Goal: Task Accomplishment & Management: Manage account settings

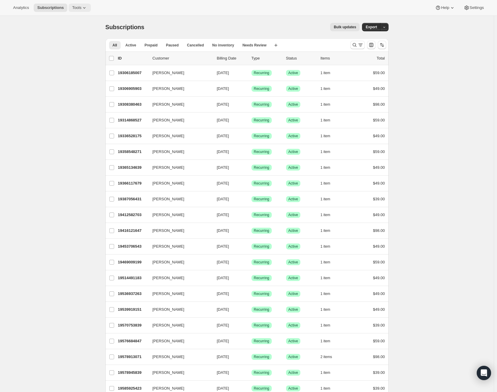
click at [79, 9] on span "Tools" at bounding box center [76, 7] width 9 height 5
click at [82, 31] on span "Add-ons" at bounding box center [84, 30] width 53 height 6
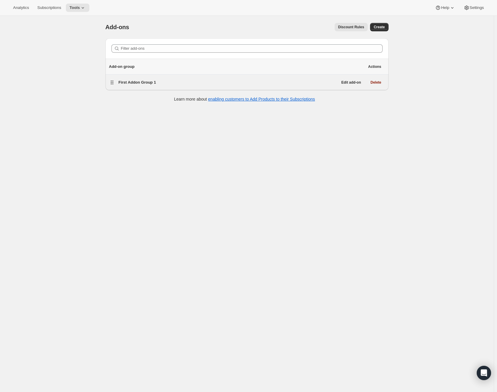
click at [155, 83] on span "First Addon Group 1" at bounding box center [138, 82] width 38 height 4
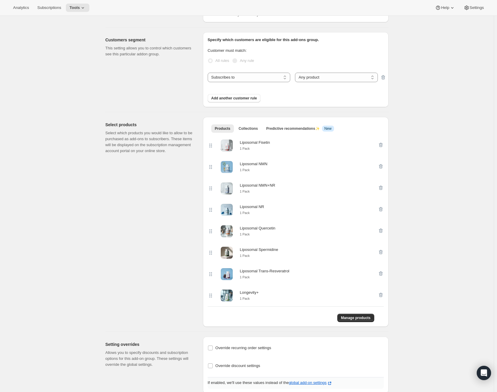
scroll to position [60, 0]
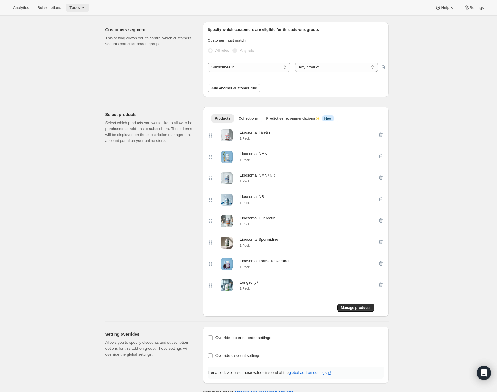
click at [80, 8] on span "Tools" at bounding box center [74, 7] width 10 height 5
click at [61, 5] on span "Subscriptions" at bounding box center [49, 7] width 24 height 5
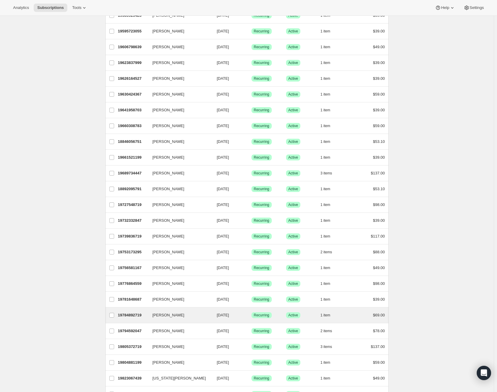
scroll to position [500, 0]
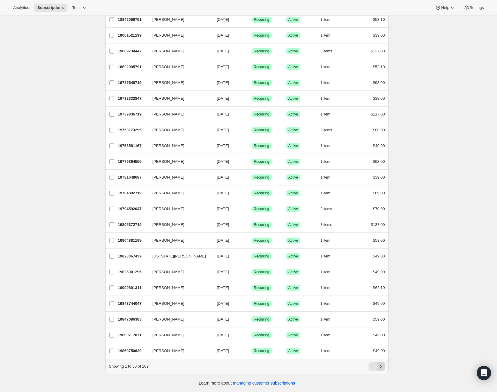
click at [383, 366] on icon "Next" at bounding box center [381, 367] width 6 height 6
click at [383, 368] on icon "Next" at bounding box center [381, 367] width 6 height 6
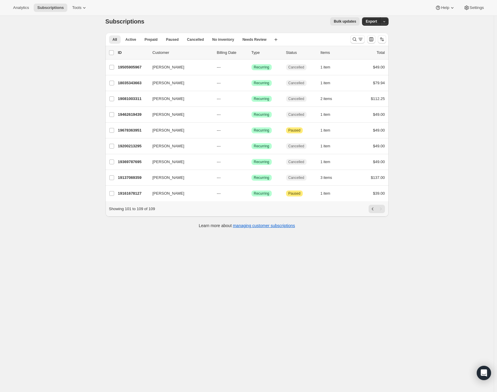
scroll to position [0, 0]
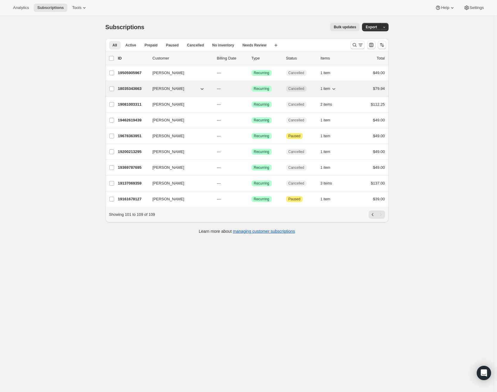
click at [132, 90] on p "18035343663" at bounding box center [133, 89] width 30 height 6
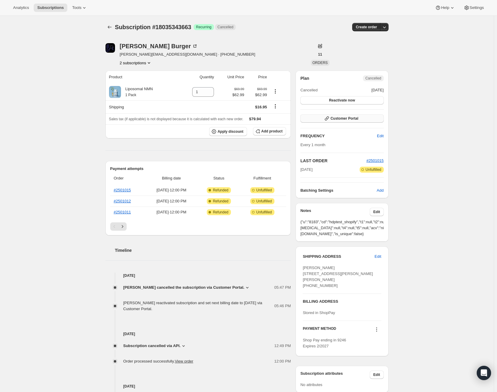
click at [351, 118] on span "Customer Portal" at bounding box center [344, 118] width 28 height 5
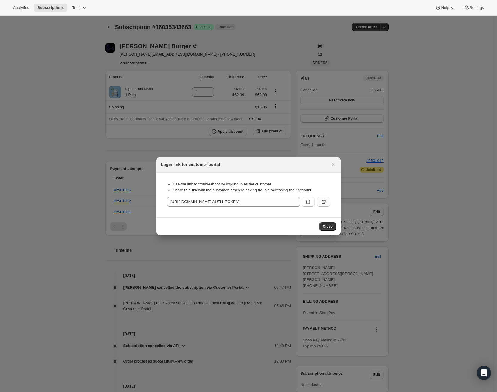
click at [325, 202] on icon ":rnn:" at bounding box center [323, 202] width 6 height 6
click at [334, 164] on icon "Close" at bounding box center [333, 165] width 6 height 6
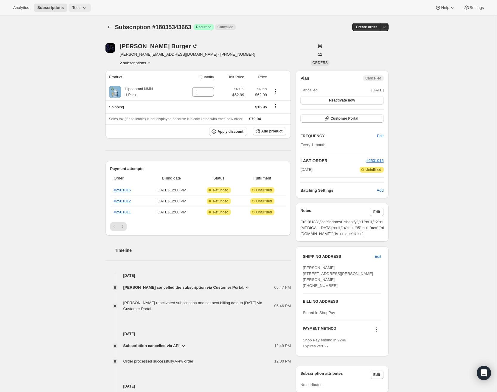
click at [79, 8] on span "Tools" at bounding box center [76, 7] width 9 height 5
click at [69, 30] on span "Add-ons" at bounding box center [65, 30] width 14 height 4
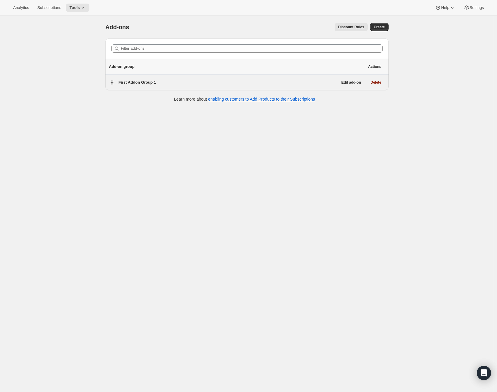
click at [144, 82] on span "First Addon Group 1" at bounding box center [138, 82] width 38 height 4
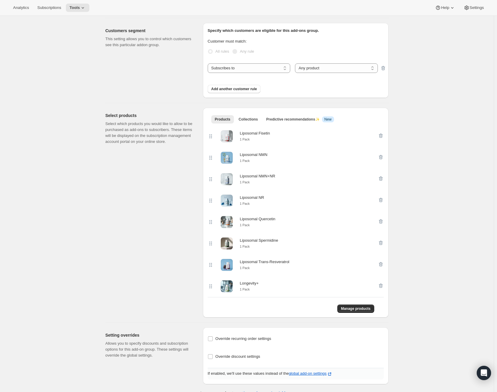
scroll to position [60, 0]
click at [356, 310] on span "Manage products" at bounding box center [355, 307] width 29 height 5
click at [52, 10] on button "Subscriptions" at bounding box center [49, 8] width 31 height 8
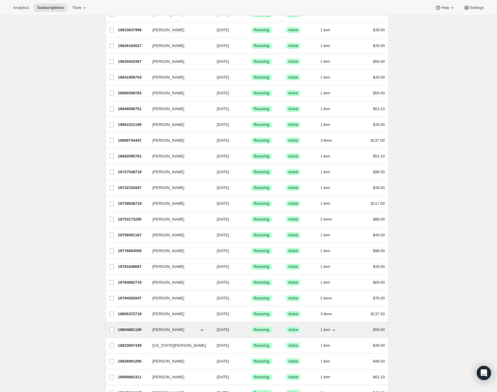
scroll to position [500, 0]
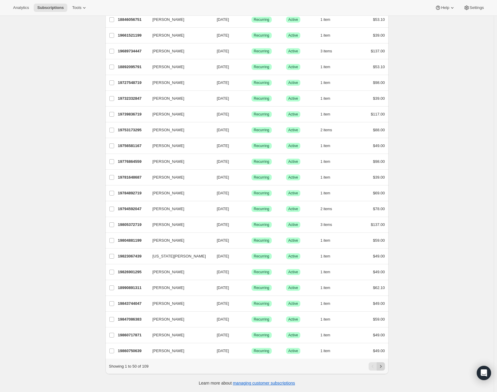
click at [382, 368] on icon "Next" at bounding box center [381, 367] width 6 height 6
click at [381, 368] on icon "Next" at bounding box center [381, 367] width 6 height 6
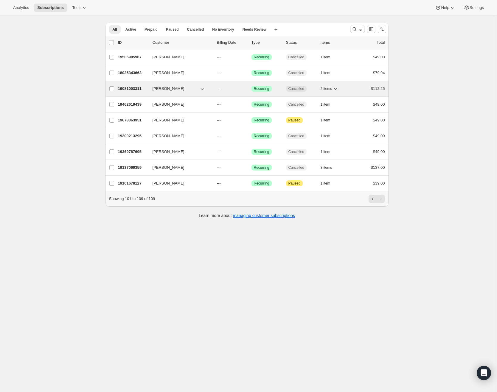
click at [138, 90] on p "19081003311" at bounding box center [133, 89] width 30 height 6
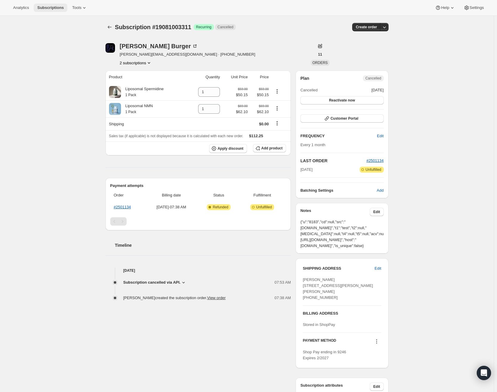
click at [59, 8] on span "Subscriptions" at bounding box center [50, 7] width 27 height 5
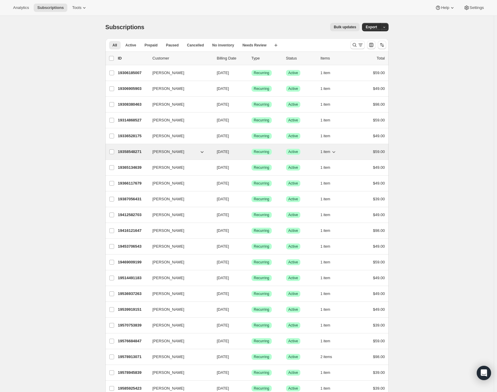
click at [145, 151] on p "19358548271" at bounding box center [133, 152] width 30 height 6
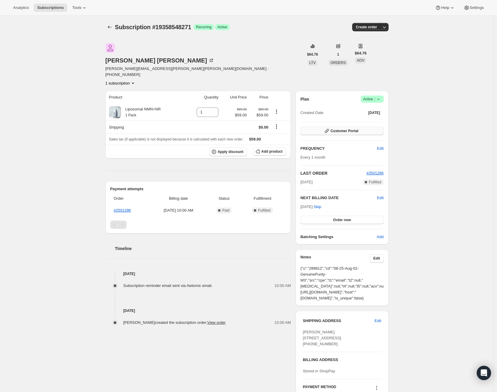
click at [356, 129] on span "Customer Portal" at bounding box center [344, 131] width 28 height 5
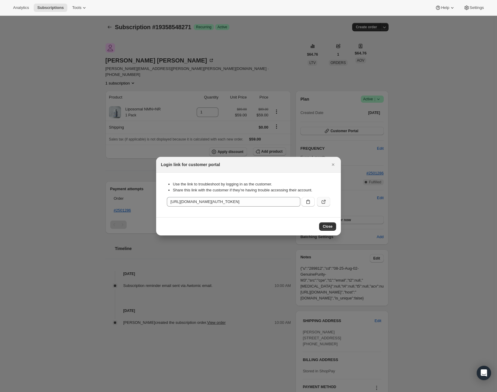
click at [323, 201] on icon ":r1im:" at bounding box center [323, 202] width 6 height 6
click at [333, 163] on icon "Close" at bounding box center [333, 165] width 6 height 6
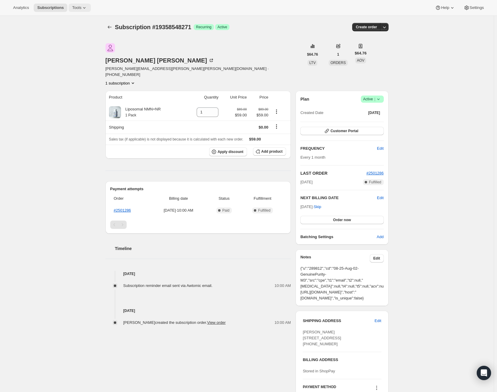
click at [78, 8] on span "Tools" at bounding box center [76, 7] width 9 height 5
click at [81, 27] on button "Add-ons" at bounding box center [80, 30] width 64 height 10
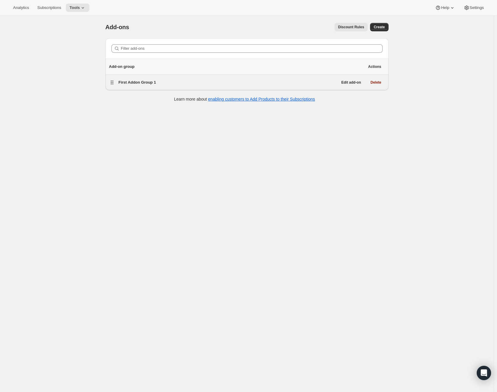
click at [141, 81] on span "First Addon Group 1" at bounding box center [138, 82] width 38 height 4
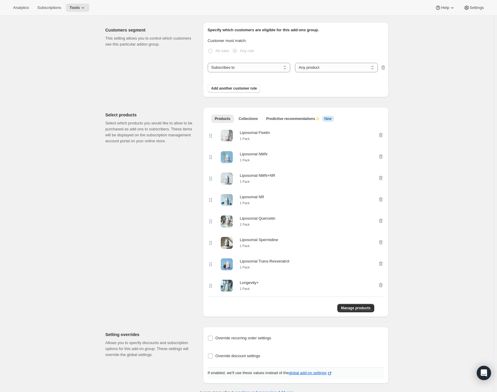
scroll to position [60, 0]
click at [367, 310] on span "Manage products" at bounding box center [355, 307] width 29 height 5
click at [213, 358] on input "Override discount settings" at bounding box center [210, 355] width 5 height 5
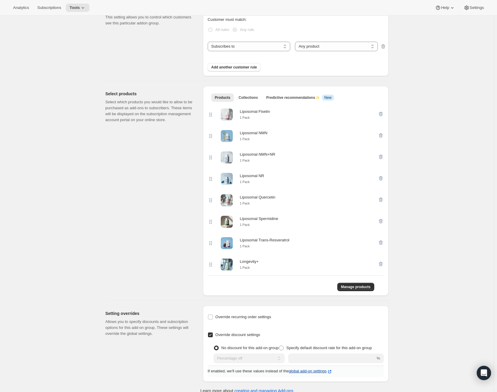
scroll to position [103, 0]
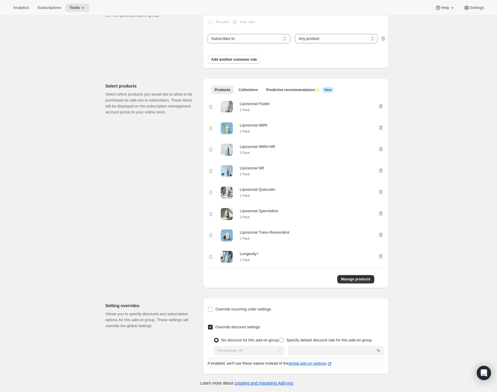
drag, startPoint x: 211, startPoint y: 318, endPoint x: 215, endPoint y: 319, distance: 3.6
click at [211, 325] on input "Override discount settings" at bounding box center [210, 327] width 5 height 5
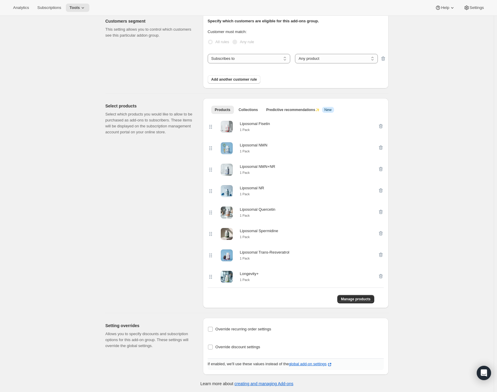
scroll to position [74, 0]
click at [211, 348] on input "Override discount settings" at bounding box center [210, 346] width 5 height 5
checkbox input "true"
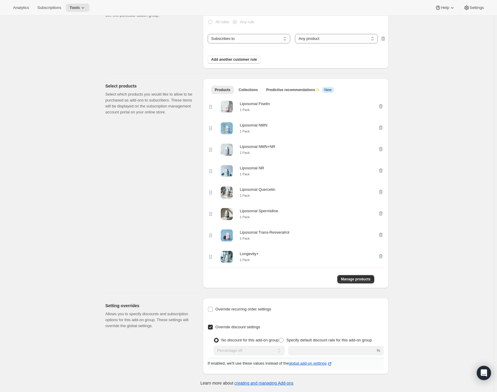
scroll to position [103, 0]
click at [279, 342] on span at bounding box center [281, 340] width 5 height 5
click at [279, 338] on input "Specify default discount rate for this add-on group" at bounding box center [279, 338] width 0 height 0
radio input "true"
click at [333, 351] on input "number" at bounding box center [324, 351] width 83 height 10
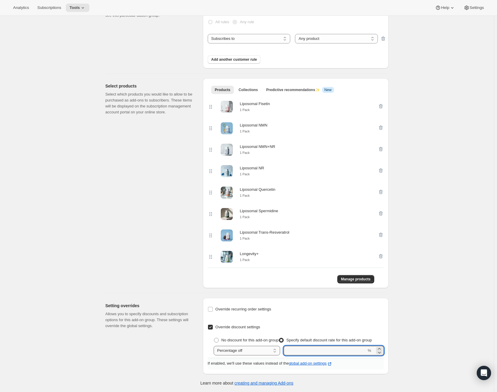
click at [254, 350] on select "Percentage off Fixed amount off" at bounding box center [246, 351] width 66 height 10
click at [253, 350] on select "Percentage off Fixed amount off" at bounding box center [246, 351] width 66 height 10
click at [213, 325] on input "Override discount settings" at bounding box center [210, 327] width 5 height 5
checkbox input "false"
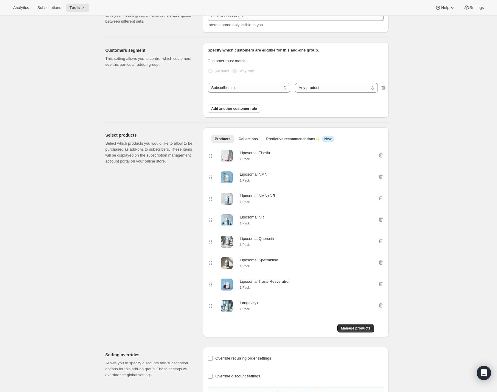
scroll to position [0, 0]
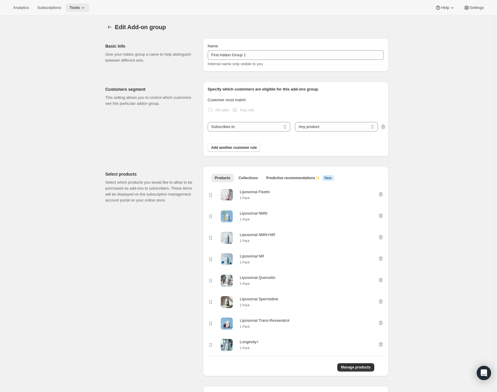
click at [80, 6] on span "Tools" at bounding box center [74, 7] width 10 height 5
click at [77, 29] on span "Add-ons" at bounding box center [83, 30] width 53 height 6
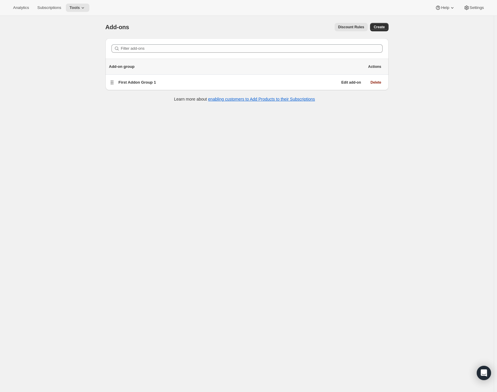
click at [359, 27] on span "Discount Rules" at bounding box center [351, 27] width 26 height 5
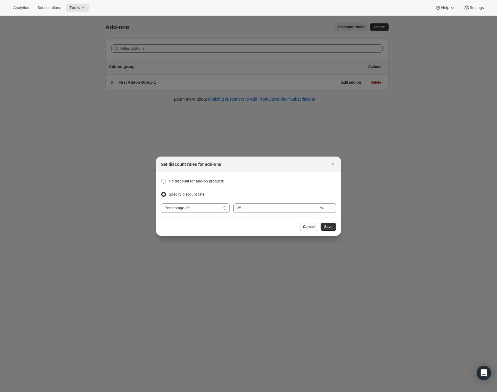
click at [309, 228] on span "Cancel" at bounding box center [309, 227] width 12 height 5
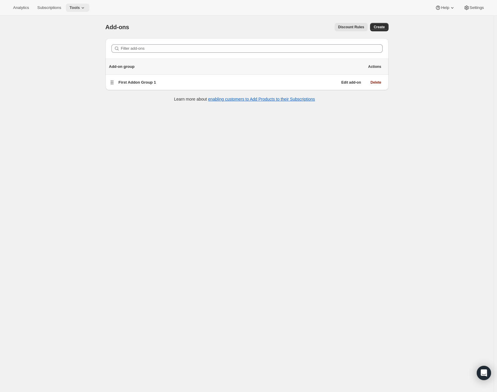
click at [79, 5] on button "Tools" at bounding box center [78, 8] width 24 height 8
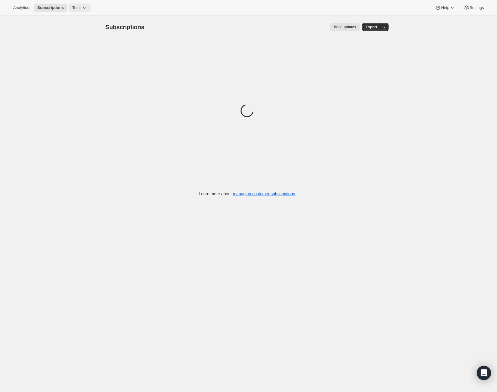
click at [81, 8] on span "Tools" at bounding box center [76, 7] width 9 height 5
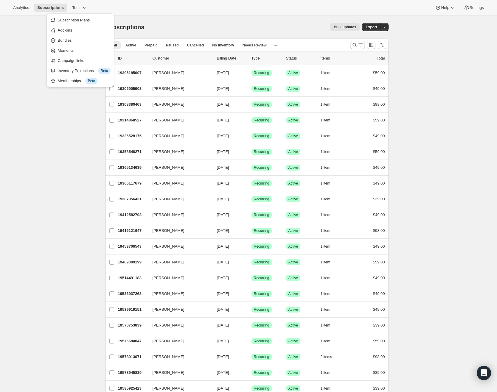
drag, startPoint x: 80, startPoint y: 22, endPoint x: 83, endPoint y: 19, distance: 4.4
click at [82, 20] on span "Subscription Plans" at bounding box center [74, 20] width 32 height 4
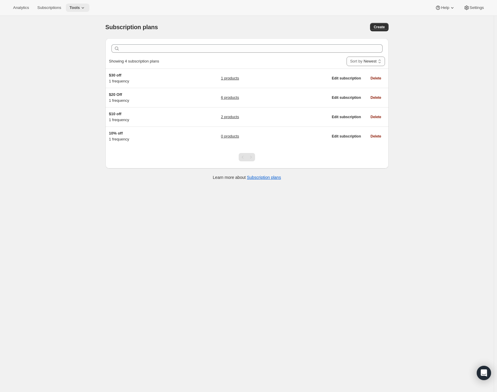
click at [80, 7] on span "Tools" at bounding box center [74, 7] width 10 height 5
click at [54, 7] on span "Subscriptions" at bounding box center [49, 7] width 24 height 5
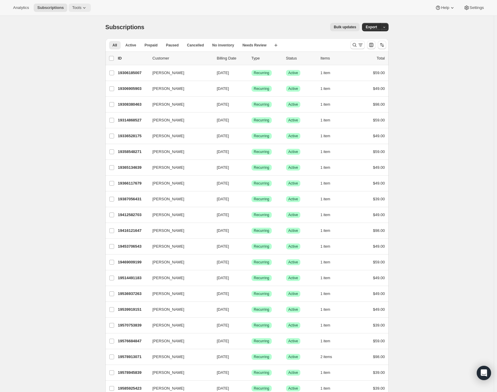
click at [81, 7] on span "Tools" at bounding box center [76, 7] width 9 height 5
click at [473, 2] on div "Analytics Subscriptions Tools Help Settings" at bounding box center [248, 8] width 497 height 16
click at [478, 9] on span "Settings" at bounding box center [476, 7] width 14 height 5
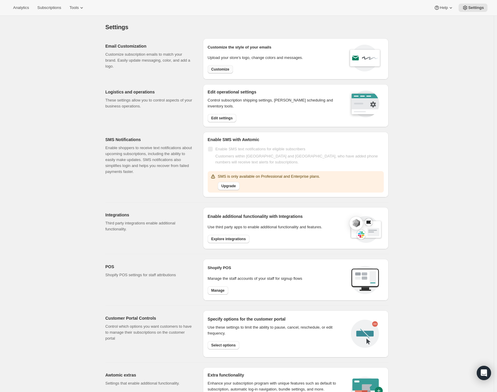
click at [229, 69] on span "Customize" at bounding box center [220, 69] width 18 height 5
select select "subscriptionMessage"
select select "5"
select select "15"
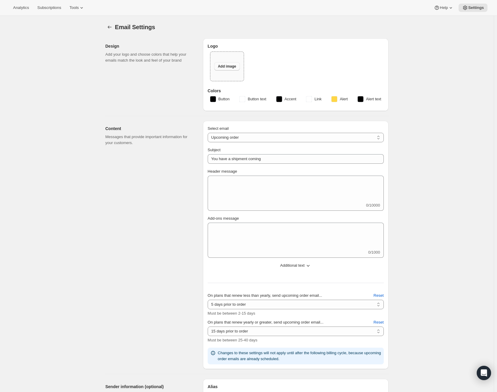
type input "GenuinePurity"
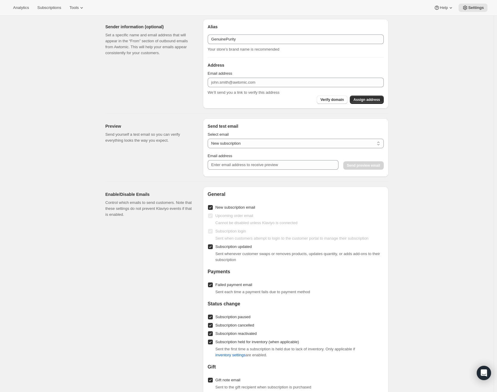
scroll to position [354, 0]
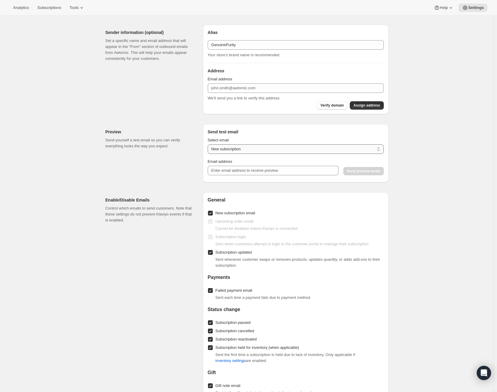
click at [233, 148] on select "New subscription Upcoming order Payment failure Delayed subscription Updated su…" at bounding box center [296, 149] width 176 height 10
select select "upcoming-subscription"
click at [209, 144] on select "New subscription Upcoming order Payment failure Delayed subscription Updated su…" at bounding box center [296, 149] width 176 height 10
click at [237, 170] on input "Email address" at bounding box center [273, 171] width 131 height 10
click at [373, 170] on span "Send preview email" at bounding box center [363, 171] width 33 height 5
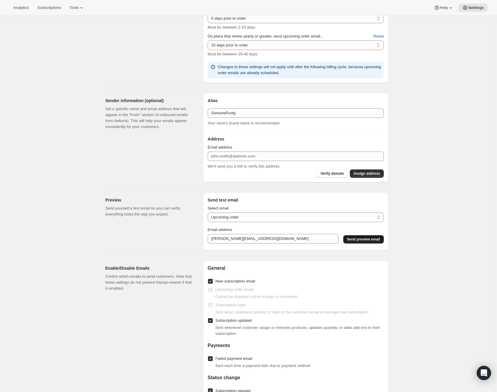
scroll to position [298, 0]
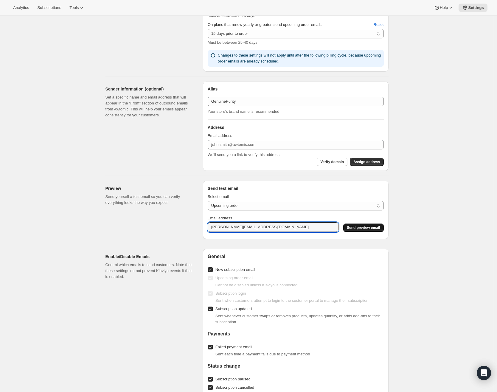
drag, startPoint x: 260, startPoint y: 227, endPoint x: 183, endPoint y: 224, distance: 76.6
click at [183, 224] on div "Preview Send yourself a test email so you can verify everything looks the way y…" at bounding box center [245, 207] width 288 height 63
type input "nick@leadingedgehealth.com"
click at [378, 227] on span "Send preview email" at bounding box center [363, 227] width 33 height 5
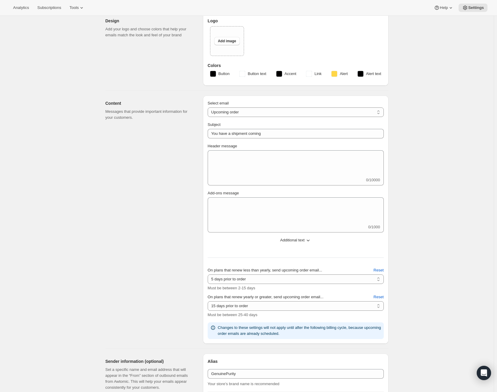
scroll to position [0, 0]
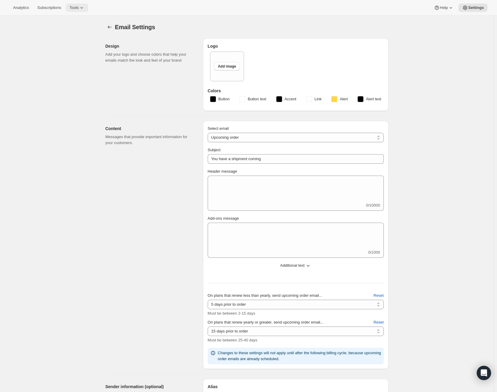
click at [79, 10] on span "Tools" at bounding box center [73, 7] width 9 height 5
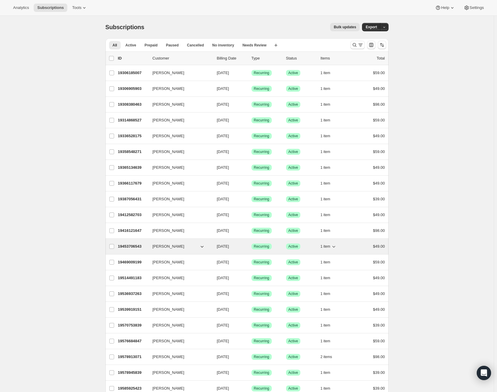
click at [144, 247] on p "19453706543" at bounding box center [133, 247] width 30 height 6
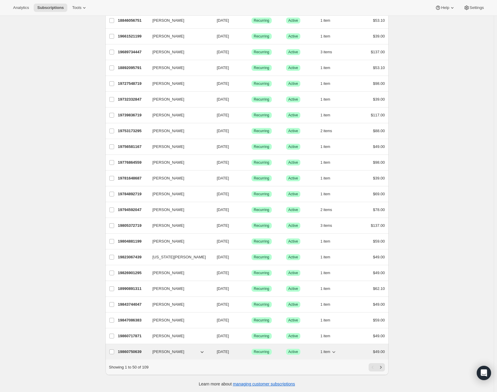
scroll to position [500, 0]
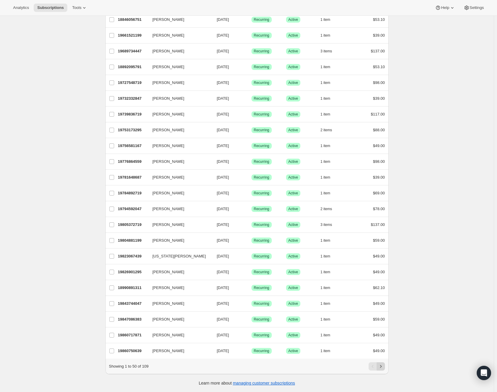
click at [381, 368] on icon "Next" at bounding box center [381, 367] width 6 height 6
click at [384, 366] on icon "Next" at bounding box center [381, 367] width 6 height 6
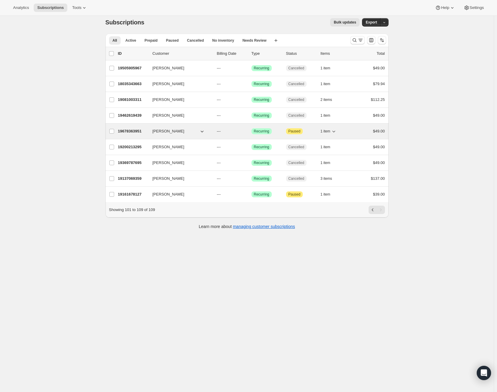
scroll to position [0, 0]
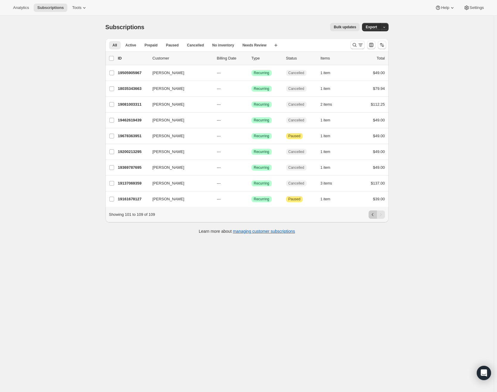
click at [373, 218] on icon "Previous" at bounding box center [373, 215] width 6 height 6
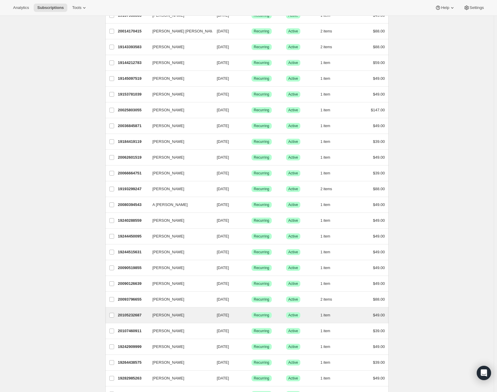
scroll to position [500, 0]
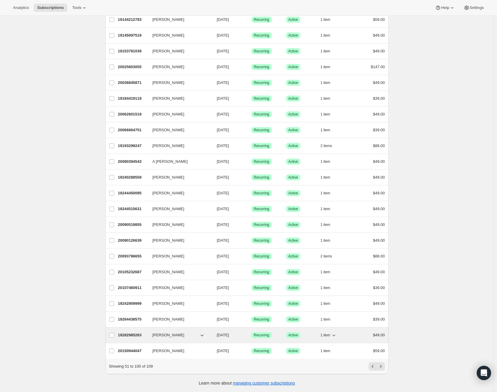
click at [146, 332] on p "19282985263" at bounding box center [133, 335] width 30 height 6
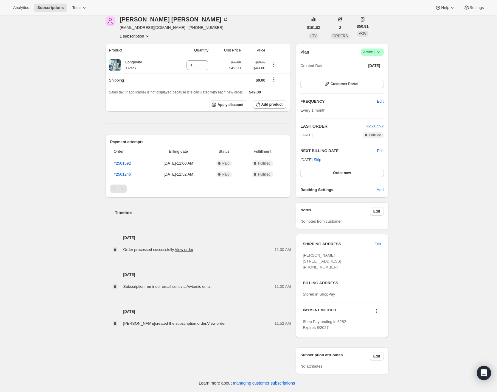
scroll to position [38, 0]
drag, startPoint x: 194, startPoint y: 276, endPoint x: 224, endPoint y: 276, distance: 30.7
click at [224, 284] on div "Subscription reminder email sent via Awtomic email. 11:00 AM" at bounding box center [198, 287] width 186 height 6
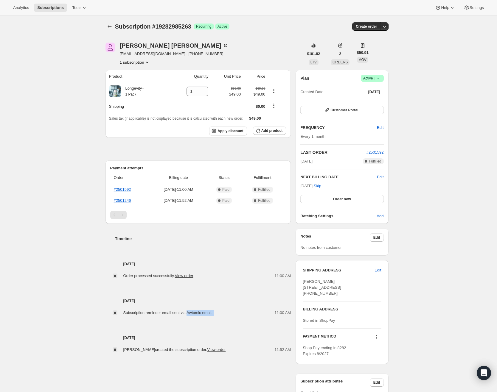
scroll to position [0, 0]
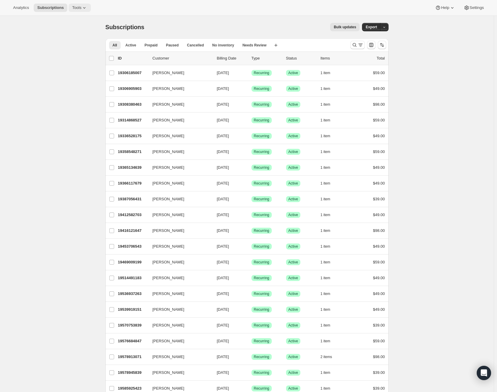
click at [79, 7] on span "Tools" at bounding box center [76, 7] width 9 height 5
click at [482, 8] on span "Settings" at bounding box center [476, 7] width 14 height 5
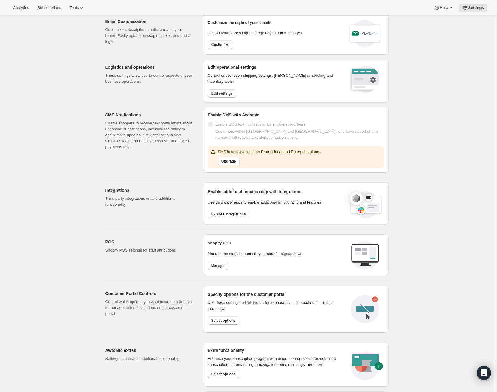
scroll to position [113, 0]
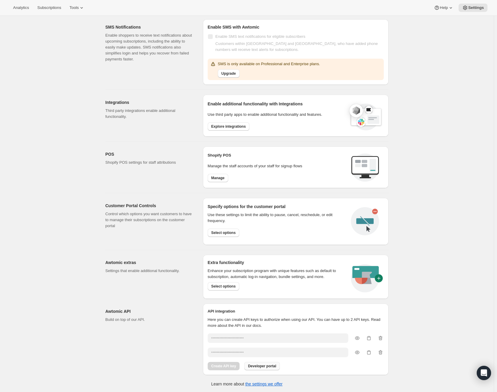
click at [267, 367] on span "Developer portal" at bounding box center [262, 366] width 28 height 5
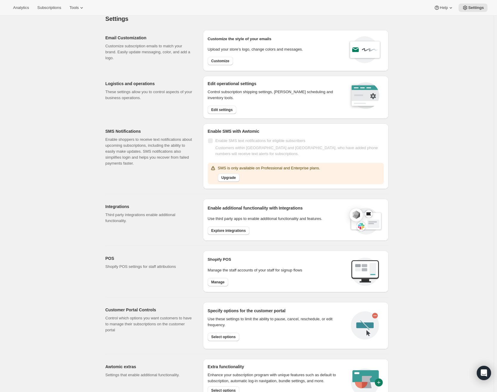
scroll to position [0, 0]
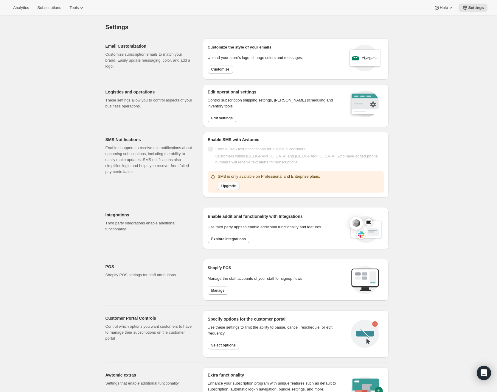
click at [227, 187] on span "Upgrade" at bounding box center [228, 186] width 15 height 5
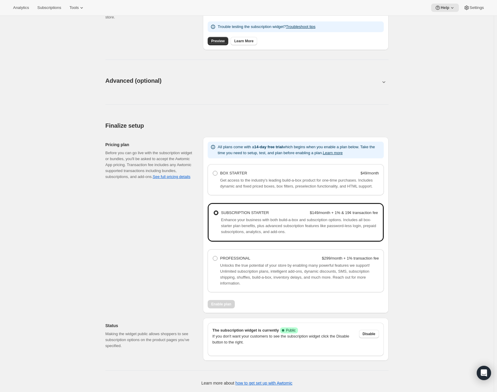
scroll to position [267, 0]
click at [152, 177] on link "See full pricing details" at bounding box center [171, 176] width 38 height 4
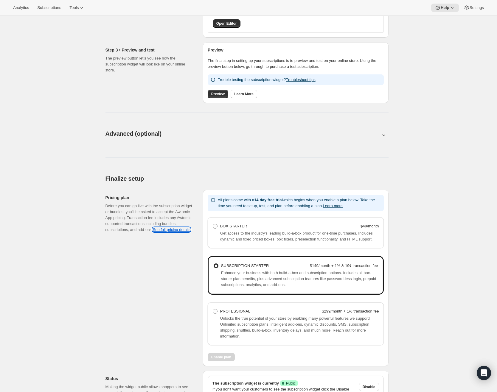
scroll to position [208, 0]
click at [474, 2] on div "Analytics Subscriptions Tools Help Settings" at bounding box center [248, 8] width 497 height 16
click at [478, 7] on span "Settings" at bounding box center [476, 7] width 14 height 5
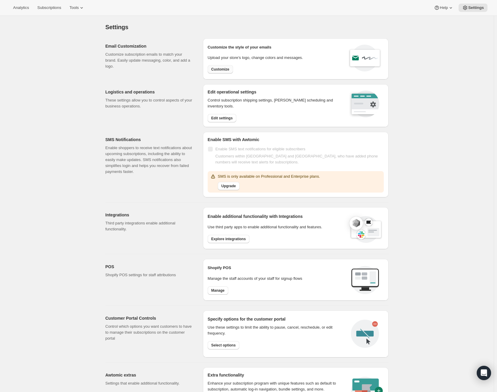
click at [225, 72] on button "Customize" at bounding box center [220, 69] width 25 height 8
select select "subscriptionMessage"
select select "5"
select select "15"
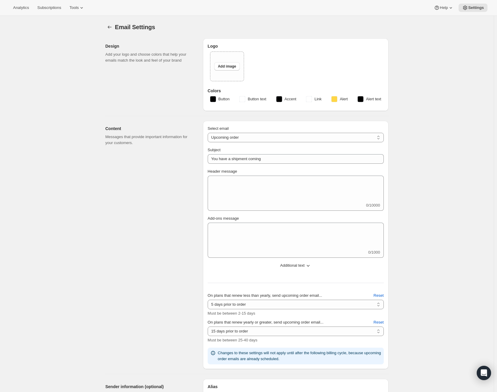
type input "GenuinePurity"
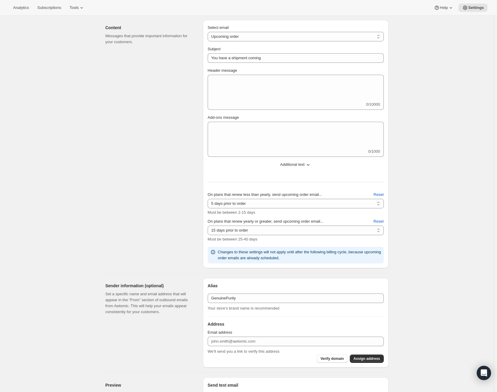
scroll to position [149, 0]
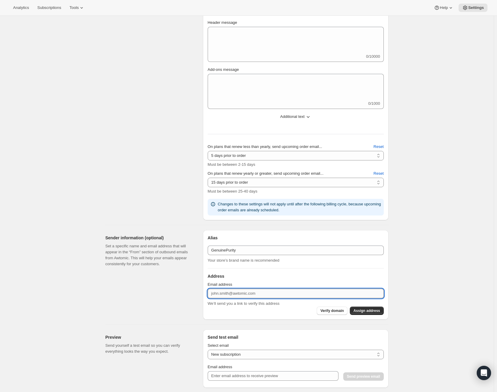
click at [264, 292] on input "Email address" at bounding box center [296, 294] width 176 height 10
type input "support@genuinepurity.com"
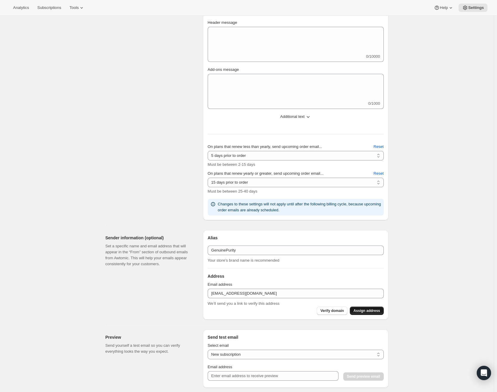
click at [369, 311] on span "Assign address" at bounding box center [366, 310] width 27 height 5
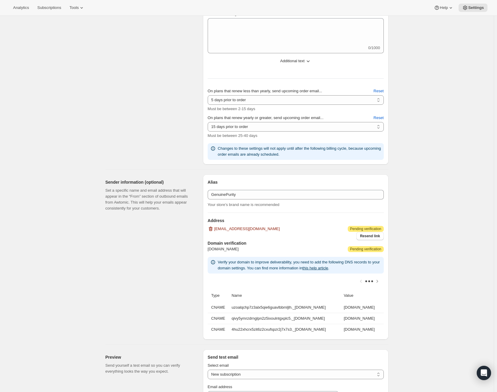
scroll to position [208, 0]
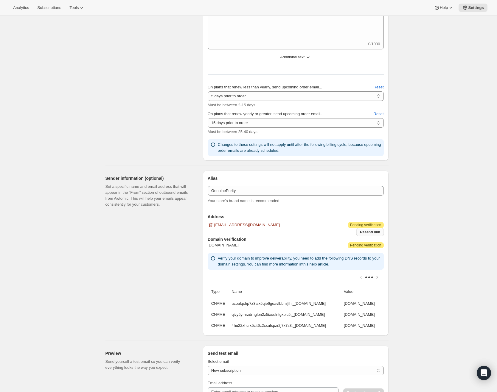
click at [371, 231] on span "Resend link" at bounding box center [370, 232] width 20 height 5
click at [79, 9] on span "Tools" at bounding box center [73, 7] width 9 height 5
click at [74, 8] on span "Tools" at bounding box center [73, 7] width 9 height 5
click at [61, 9] on span "Subscriptions" at bounding box center [49, 7] width 24 height 5
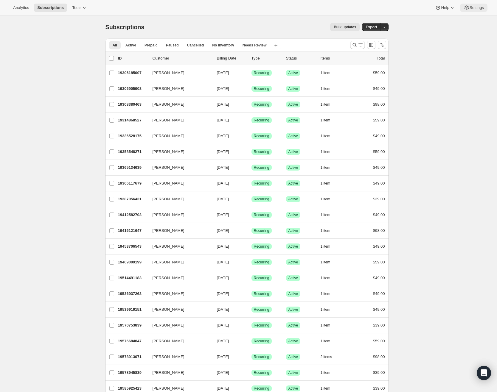
click at [479, 7] on span "Settings" at bounding box center [476, 7] width 14 height 5
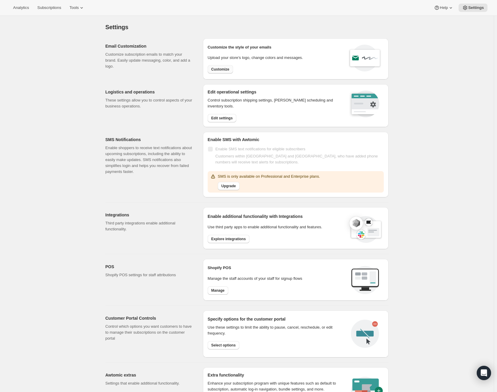
click at [225, 68] on span "Customize" at bounding box center [220, 69] width 18 height 5
select select "subscriptionMessage"
select select "5"
select select "15"
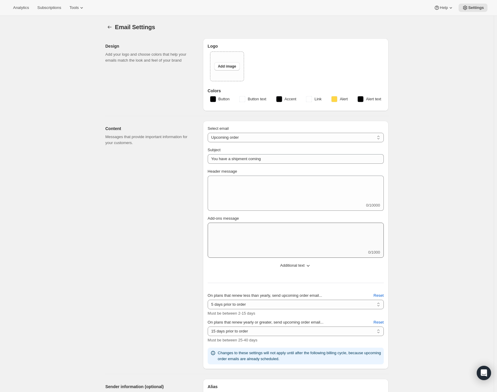
type input "GenuinePurity"
click at [79, 9] on button "Tools" at bounding box center [77, 8] width 22 height 8
click at [81, 21] on span "Subscription Plans" at bounding box center [73, 20] width 32 height 4
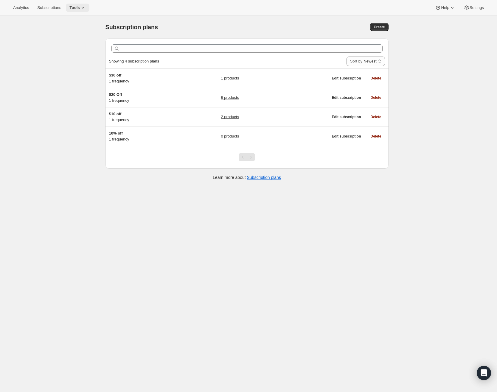
click at [80, 7] on span "Tools" at bounding box center [74, 7] width 10 height 5
click at [469, 9] on span "Settings" at bounding box center [476, 7] width 14 height 5
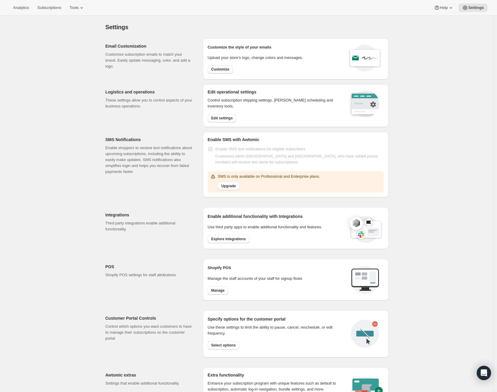
click at [228, 69] on span "Customize" at bounding box center [220, 69] width 18 height 5
select select "subscriptionMessage"
select select "5"
select select "15"
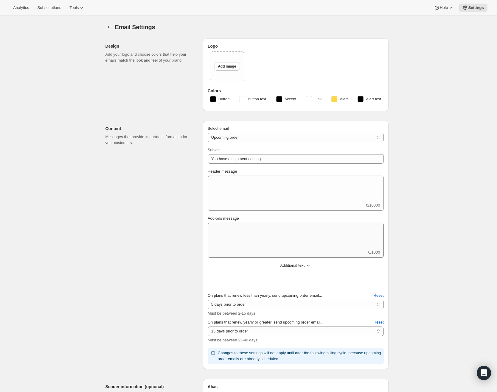
type input "GenuinePurity"
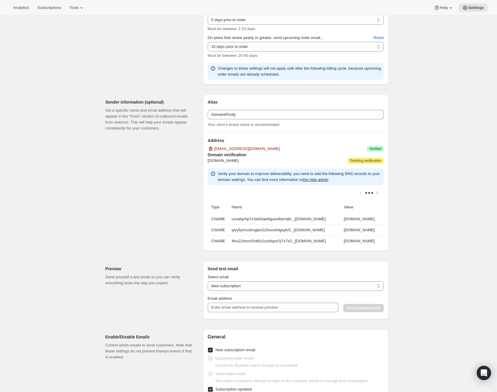
scroll to position [298, 0]
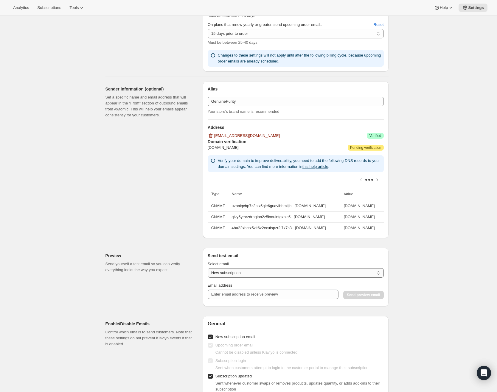
click at [267, 278] on select "New subscription Upcoming order Payment failure Delayed subscription Updated su…" at bounding box center [296, 273] width 176 height 10
click at [29, 292] on div "Email Settings. This page is ready Email Settings Design Add your logo and choo…" at bounding box center [246, 162] width 493 height 888
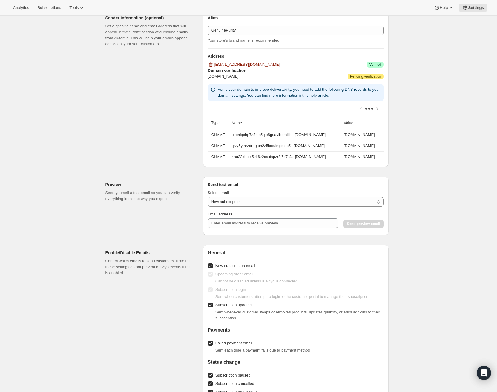
scroll to position [387, 0]
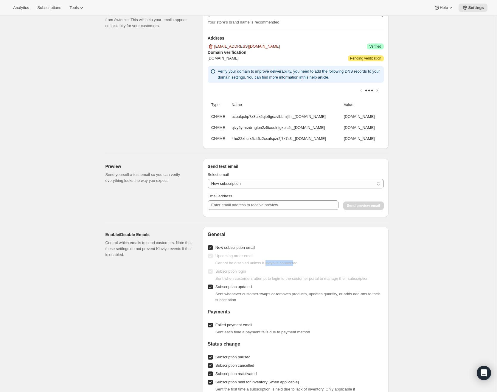
drag, startPoint x: 271, startPoint y: 268, endPoint x: 300, endPoint y: 266, distance: 29.5
click at [297, 265] on span "Cannot be disabled unless Klaviyo is connected" at bounding box center [256, 263] width 82 height 4
drag, startPoint x: 266, startPoint y: 269, endPoint x: 307, endPoint y: 269, distance: 40.8
click at [307, 266] on div "Cannot be disabled unless Klaviyo is connected" at bounding box center [299, 263] width 168 height 6
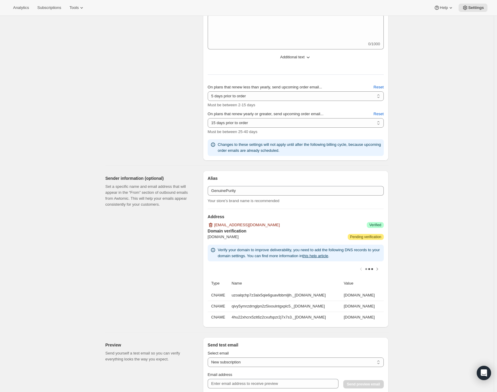
scroll to position [0, 0]
drag, startPoint x: 319, startPoint y: 297, endPoint x: 231, endPoint y: 296, distance: 87.8
click at [231, 296] on td "uzoalqchp7z3alx5qie6guavlbbmljlh._domainkey.genuinepurity.com" at bounding box center [286, 295] width 112 height 11
copy td "uzoalqchp7z3alx5qie6guavlbbmljlh._domainkey"
click at [366, 296] on td "uzoalqchp7z3alx5qie6guavlbbmljlh.dkim.amazonses.com" at bounding box center [363, 295] width 42 height 11
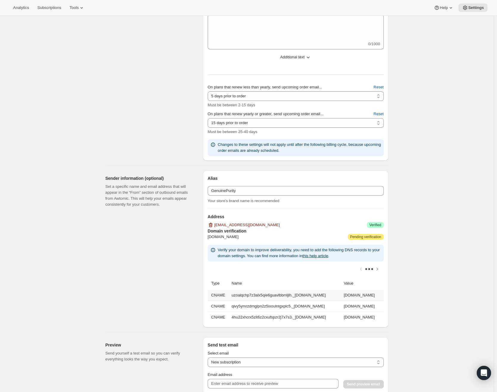
scroll to position [0, 85]
drag, startPoint x: 359, startPoint y: 296, endPoint x: 380, endPoint y: 295, distance: 20.3
click at [380, 295] on td "uzoalqchp7z3alx5qie6guavlbbmljlh.dkim.amazonses.com" at bounding box center [363, 295] width 42 height 11
copy td "uzoalqchp7z3alx5qie6guavlbbmljlh.dkim.amazonses.com"
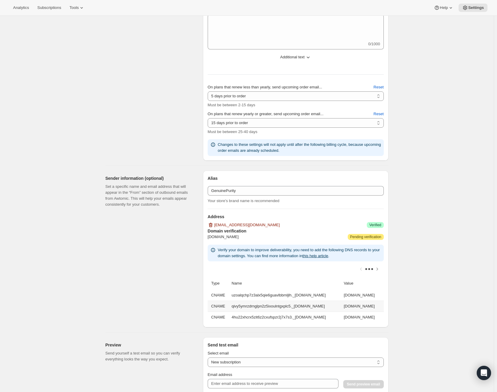
drag, startPoint x: 231, startPoint y: 308, endPoint x: 353, endPoint y: 306, distance: 122.4
click at [342, 306] on td "qivy5ymrzdrnglpn2z5ixoulntgxplc5._domainkey.genuinepurity.com" at bounding box center [286, 306] width 112 height 11
copy td "qivy5ymrzdrnglpn2z5ixoulntgxplc5._domainkey"
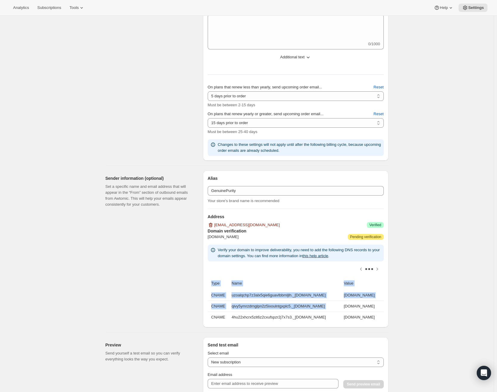
scroll to position [0, 85]
drag, startPoint x: 359, startPoint y: 305, endPoint x: 379, endPoint y: 306, distance: 19.4
click at [379, 306] on td "qivy5ymrzdrnglpn2z5ixoulntgxplc5.dkim.amazonses.com" at bounding box center [363, 306] width 42 height 11
copy td "qivy5ymrzdrnglpn2z5ixoulntgxplc5.dkim.amazonses.com"
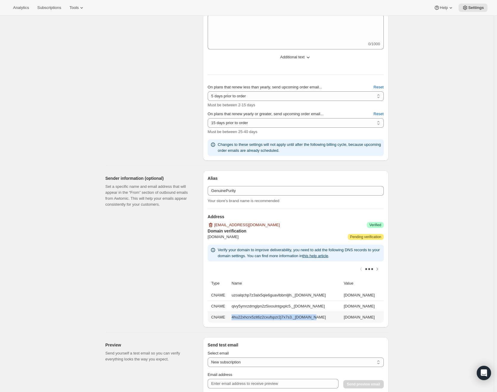
drag, startPoint x: 231, startPoint y: 318, endPoint x: 319, endPoint y: 316, distance: 88.2
click at [319, 316] on td "4hu22xhcrx5zit6z2cxufspzr2j7x7s3._domainkey.genuinepurity.com" at bounding box center [286, 317] width 112 height 11
copy td "4hu22xhcrx5zit6z2cxufspzr2j7x7s3._domainkey"
drag, startPoint x: 275, startPoint y: 317, endPoint x: 378, endPoint y: 320, distance: 103.4
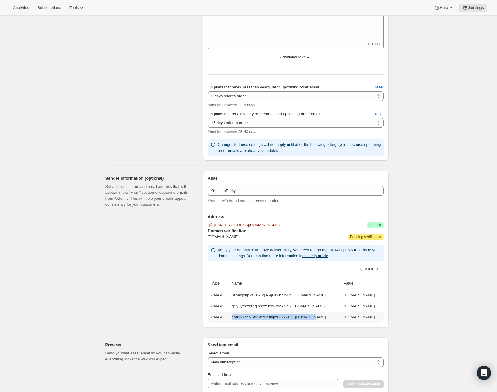
click at [379, 317] on td "4hu22xhcrx5zit6z2cxufspzr2j7x7s3.dkim.amazonses.com" at bounding box center [363, 317] width 42 height 11
copy td "4hu22xhcrx5zit6z2cxufspzr2j7x7s3.dkim.amazonses.com"
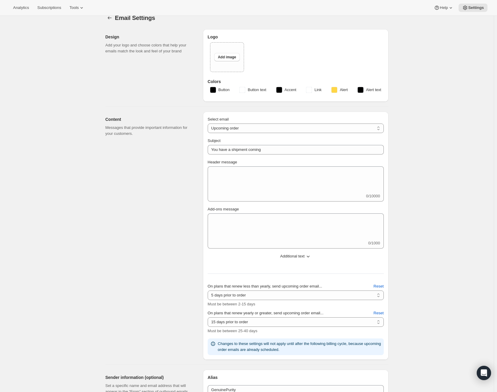
scroll to position [0, 0]
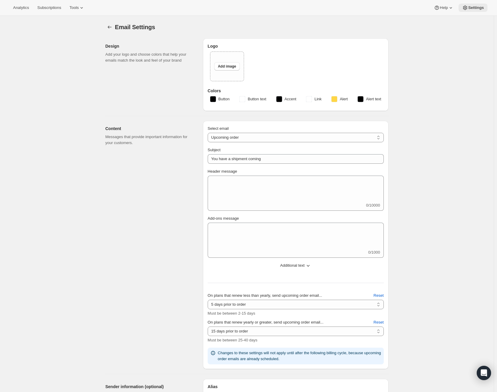
click at [475, 6] on span "Settings" at bounding box center [476, 7] width 16 height 5
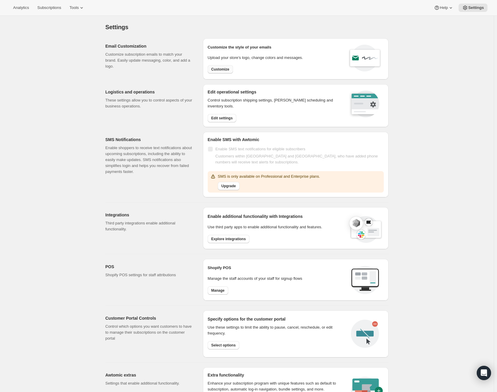
click at [227, 68] on span "Customize" at bounding box center [220, 69] width 18 height 5
select select "subscriptionMessage"
select select "5"
select select "15"
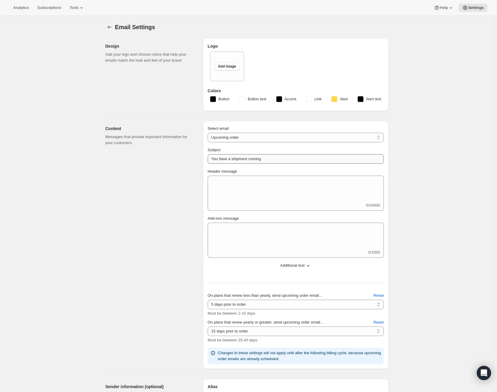
type input "GenuinePurity"
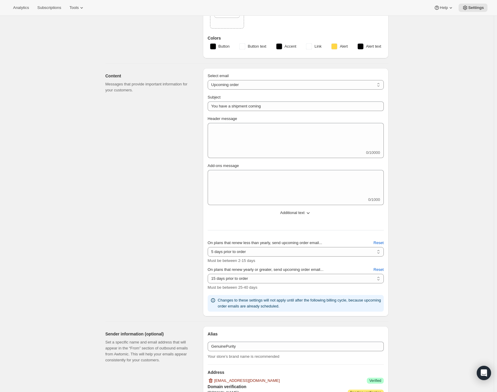
scroll to position [179, 0]
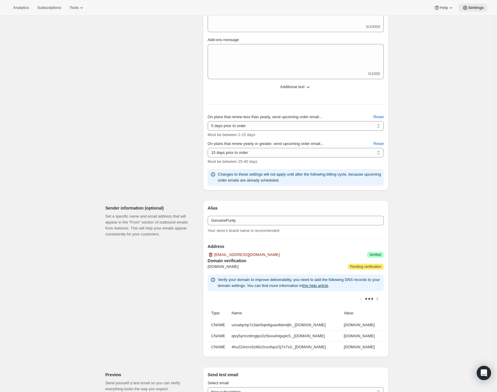
click at [482, 6] on span "Settings" at bounding box center [476, 7] width 16 height 5
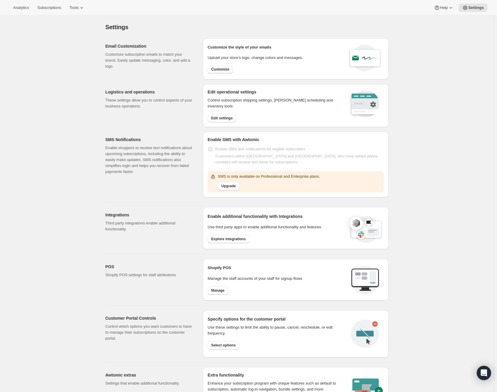
click at [216, 70] on span "Customize" at bounding box center [220, 69] width 18 height 5
select select "subscriptionMessage"
select select "5"
select select "15"
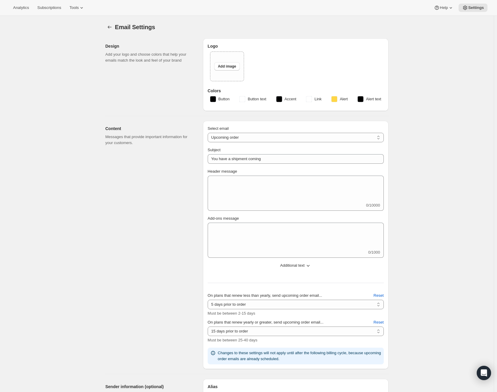
type input "GenuinePurity"
click at [78, 8] on span "Tools" at bounding box center [73, 7] width 9 height 5
click at [75, 17] on span "Subscription Plans" at bounding box center [83, 20] width 53 height 6
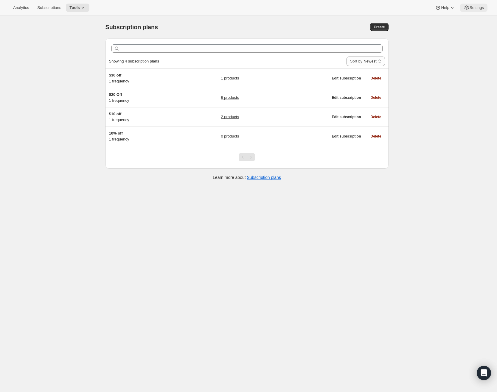
click at [466, 10] on icon at bounding box center [466, 8] width 6 height 6
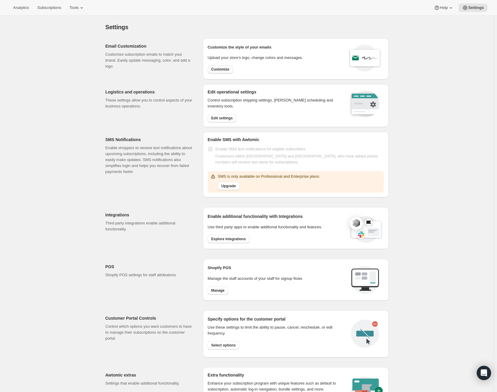
click at [221, 71] on span "Customize" at bounding box center [220, 69] width 18 height 5
select select "subscriptionMessage"
select select "5"
select select "15"
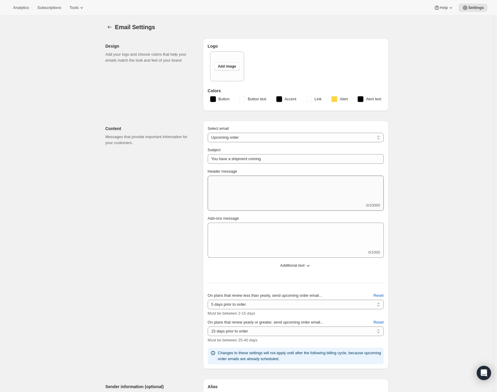
type input "GenuinePurity"
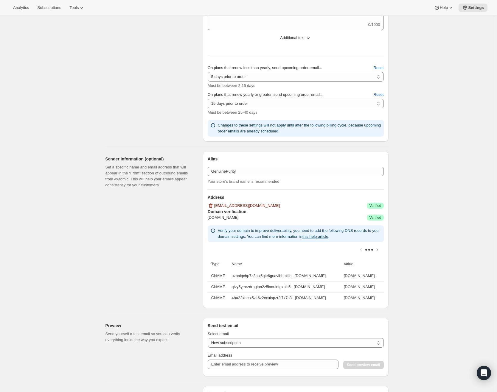
scroll to position [238, 0]
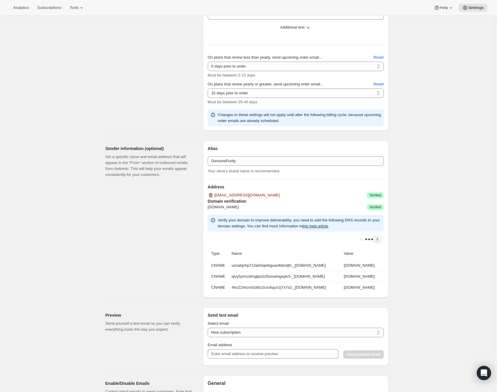
click at [378, 239] on icon "Scroll table right one column" at bounding box center [377, 239] width 6 height 6
drag, startPoint x: 364, startPoint y: 240, endPoint x: 360, endPoint y: 239, distance: 4.2
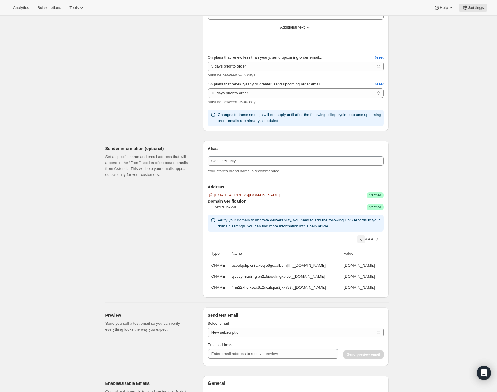
click at [363, 240] on icon "Scroll table left one column" at bounding box center [361, 239] width 6 height 6
click at [360, 239] on div at bounding box center [296, 239] width 176 height 15
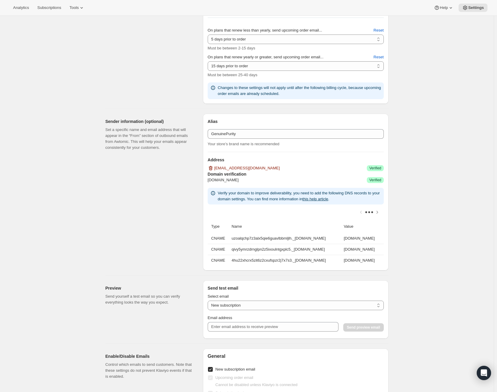
scroll to position [417, 0]
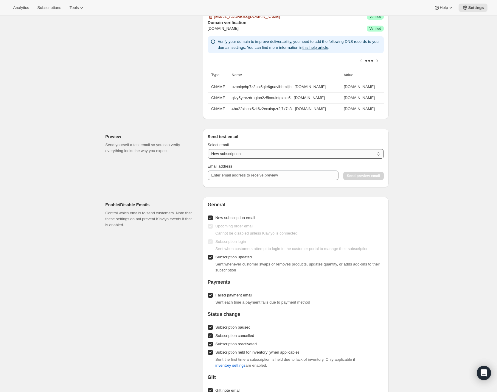
click at [239, 157] on select "New subscription Upcoming order Payment failure Delayed subscription Updated su…" at bounding box center [296, 154] width 176 height 10
click at [119, 88] on div "Sender information (optional) Set a specific name and email address that will a…" at bounding box center [151, 40] width 93 height 157
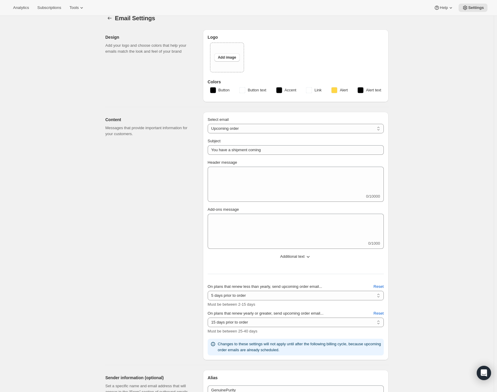
scroll to position [0, 0]
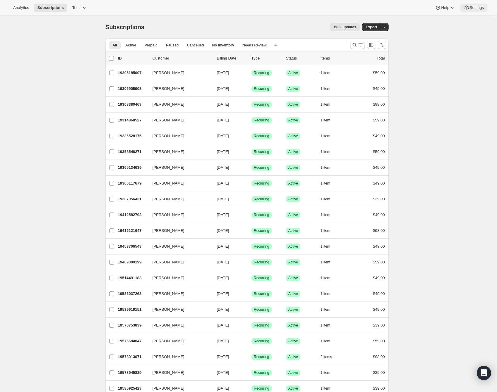
click at [471, 10] on span "Settings" at bounding box center [476, 7] width 14 height 5
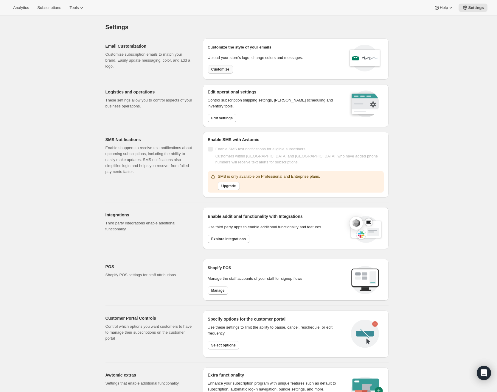
click at [223, 70] on span "Customize" at bounding box center [220, 69] width 18 height 5
select select "subscriptionMessage"
select select "5"
select select "15"
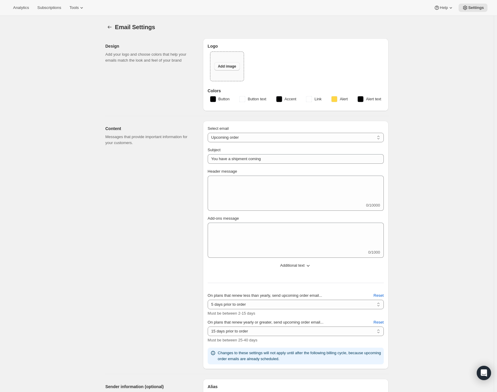
type input "GenuinePurity"
click at [233, 68] on span "Add image" at bounding box center [227, 66] width 18 height 5
type input "C:\fakepath\logo.avif"
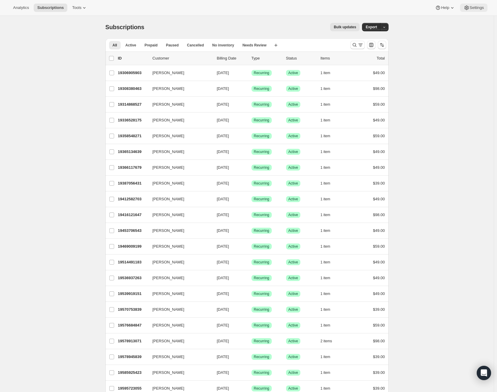
click at [477, 8] on span "Settings" at bounding box center [476, 7] width 14 height 5
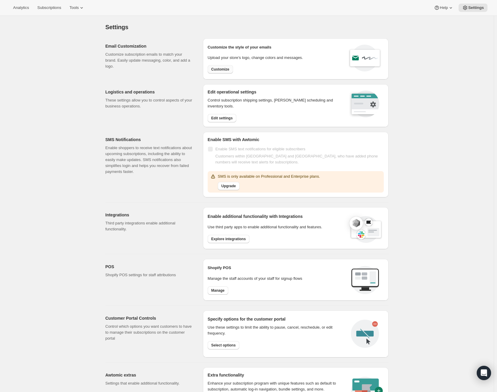
click at [227, 70] on span "Customize" at bounding box center [220, 69] width 18 height 5
select select "subscriptionMessage"
select select "5"
select select "15"
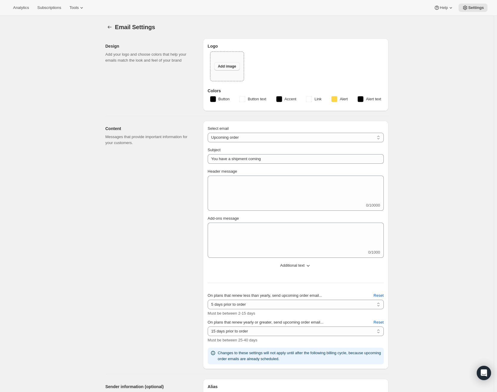
type input "GenuinePurity"
click at [228, 64] on button "Add image" at bounding box center [226, 66] width 25 height 8
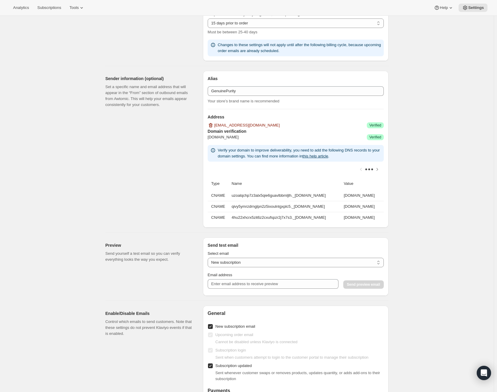
scroll to position [328, 0]
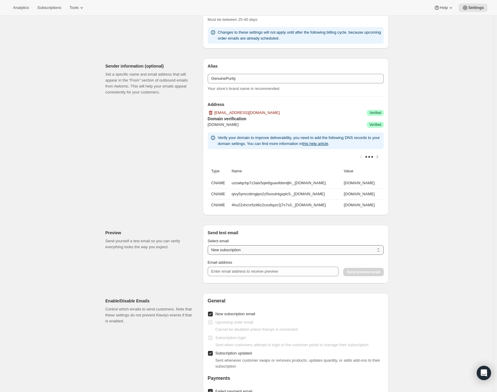
click at [244, 255] on select "New subscription Upcoming order Payment failure Delayed subscription Updated su…" at bounding box center [296, 250] width 176 height 10
select select "upcoming-subscription"
click at [209, 249] on select "New subscription Upcoming order Payment failure Delayed subscription Updated su…" at bounding box center [296, 250] width 176 height 10
drag, startPoint x: 239, startPoint y: 278, endPoint x: 245, endPoint y: 277, distance: 6.0
click at [240, 276] on input "Email address" at bounding box center [273, 272] width 131 height 10
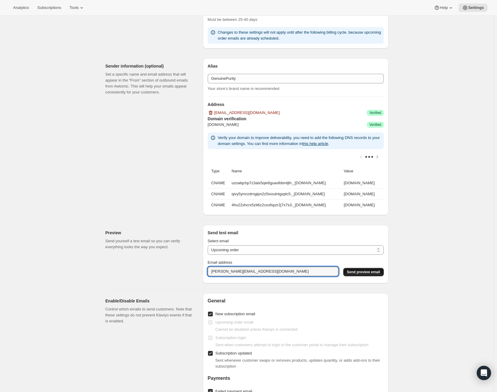
type input "[PERSON_NAME][EMAIL_ADDRESS][DOMAIN_NAME]"
click at [367, 275] on span "Send preview email" at bounding box center [363, 272] width 33 height 5
